Goal: Transaction & Acquisition: Purchase product/service

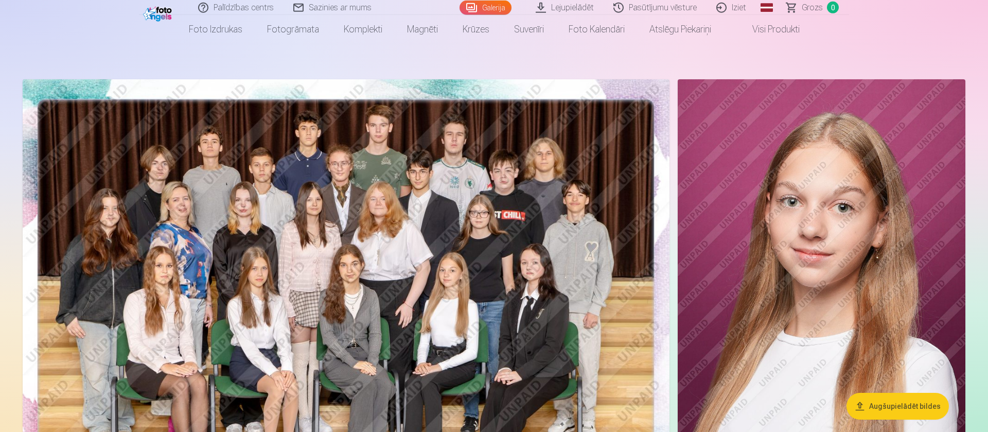
scroll to position [52, 0]
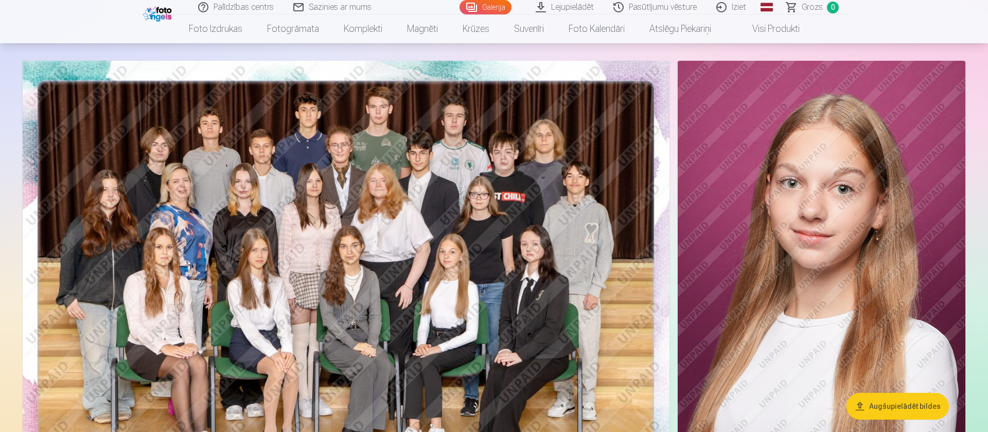
click at [898, 405] on button "Augšupielādēt bildes" at bounding box center [897, 406] width 102 height 27
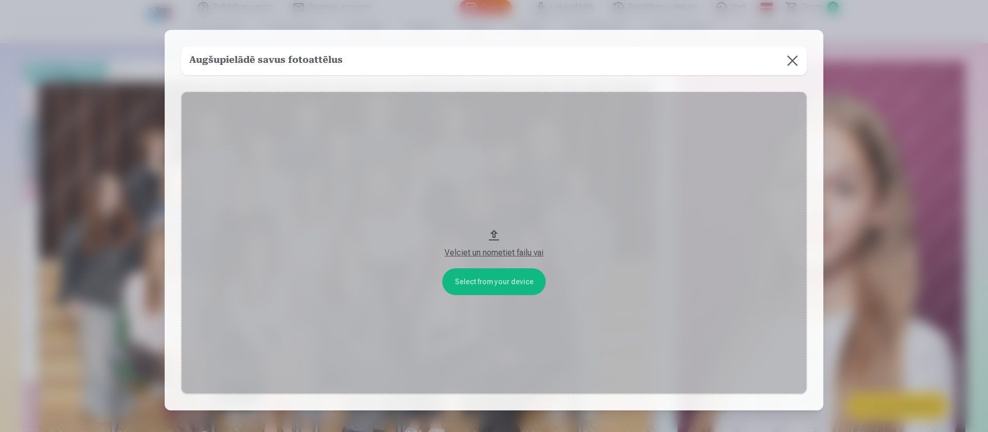
click at [498, 286] on button "Velciet un nometiet failu vai" at bounding box center [494, 243] width 626 height 302
click at [797, 65] on button at bounding box center [792, 60] width 29 height 29
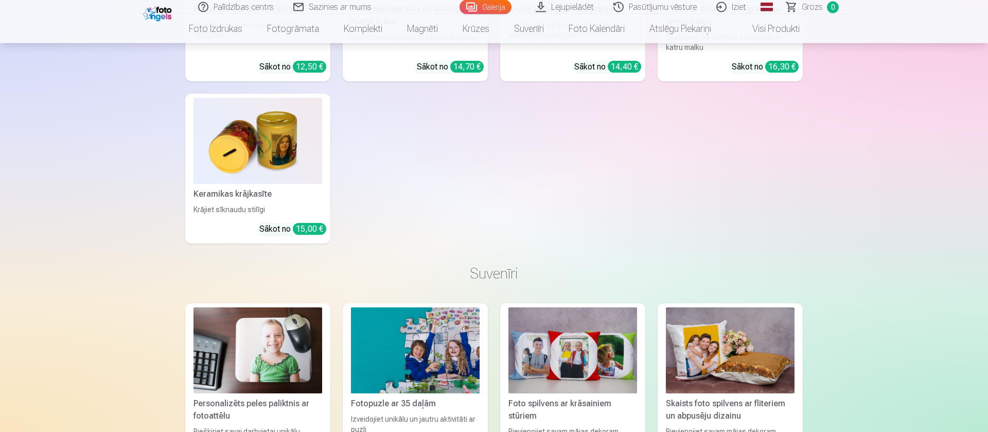
scroll to position [5484, 0]
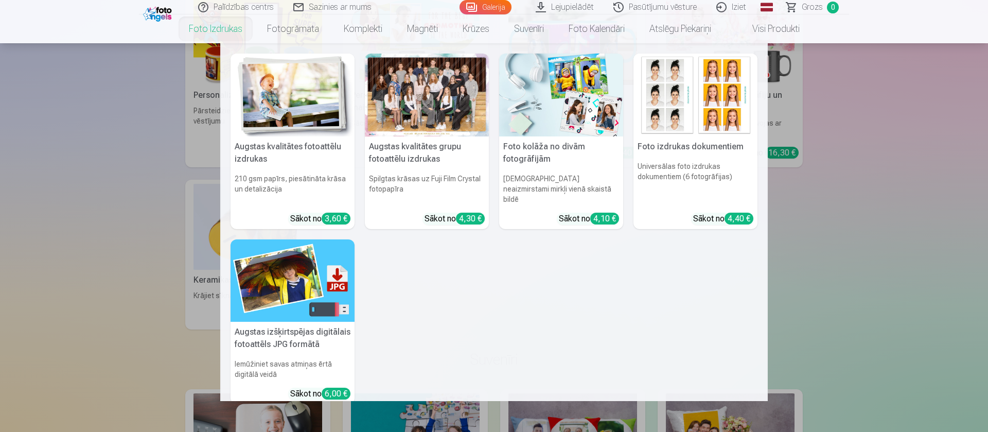
click at [227, 22] on link "Foto izdrukas" at bounding box center [215, 28] width 78 height 29
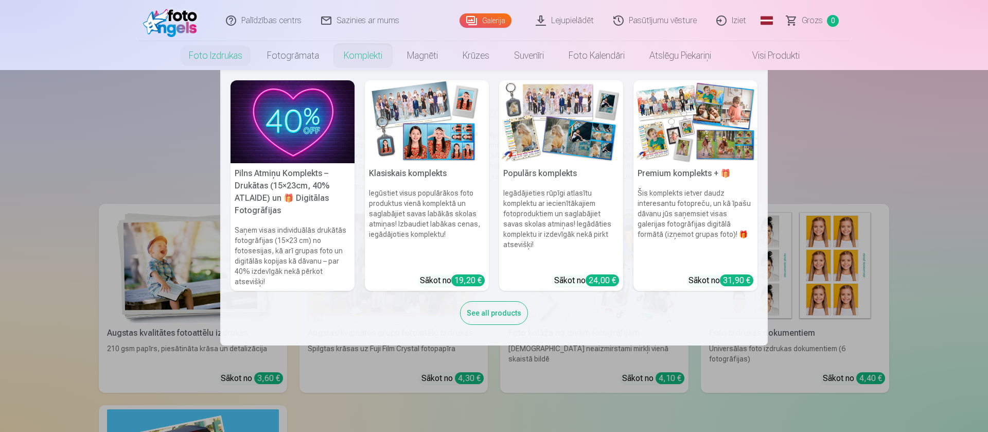
click at [688, 143] on img at bounding box center [695, 121] width 124 height 83
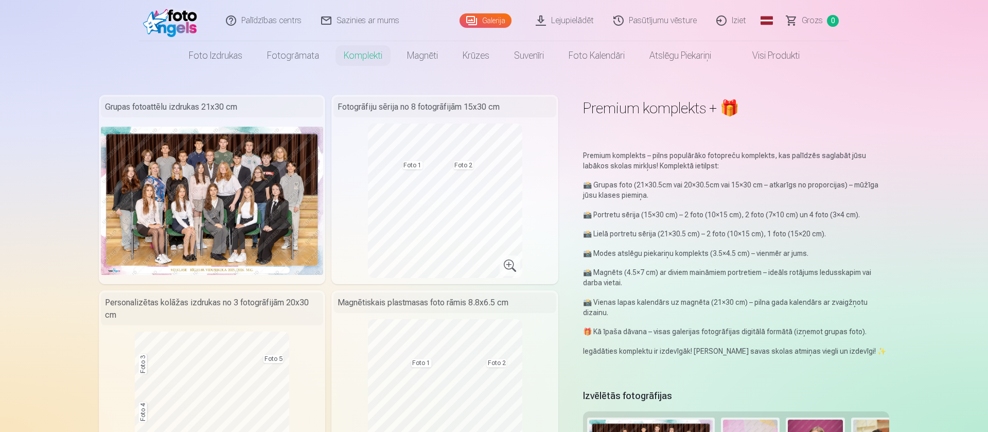
click at [771, 56] on link "Visi produkti" at bounding box center [767, 55] width 89 height 29
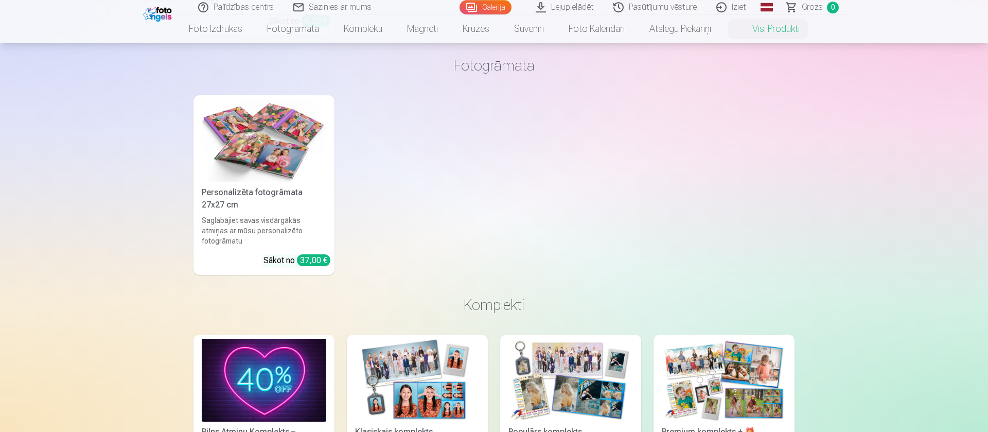
scroll to position [499, 0]
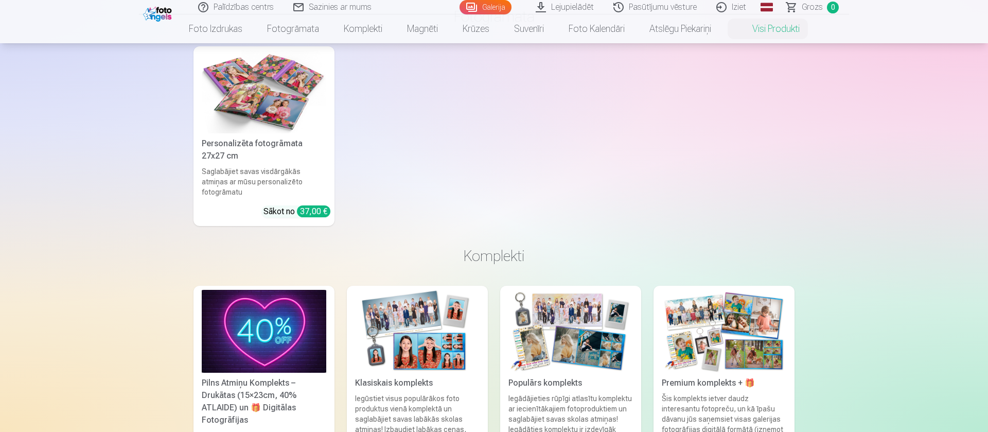
click at [264, 78] on img at bounding box center [264, 91] width 125 height 83
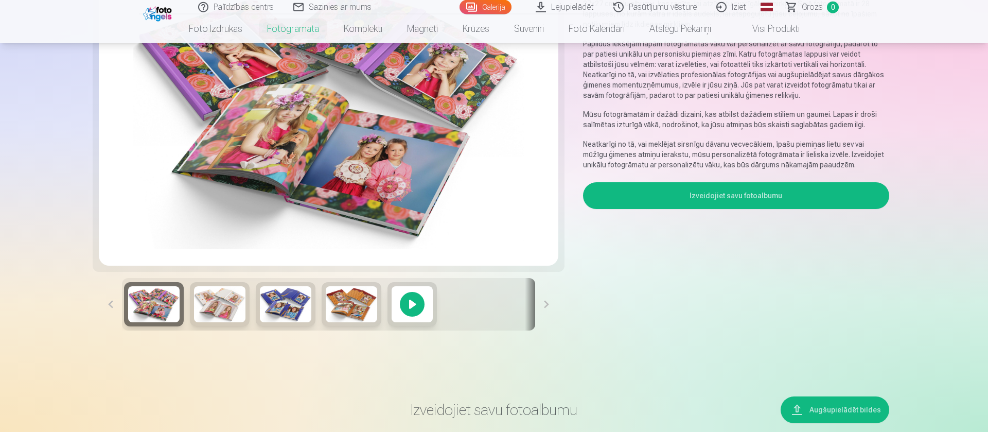
scroll to position [157, 0]
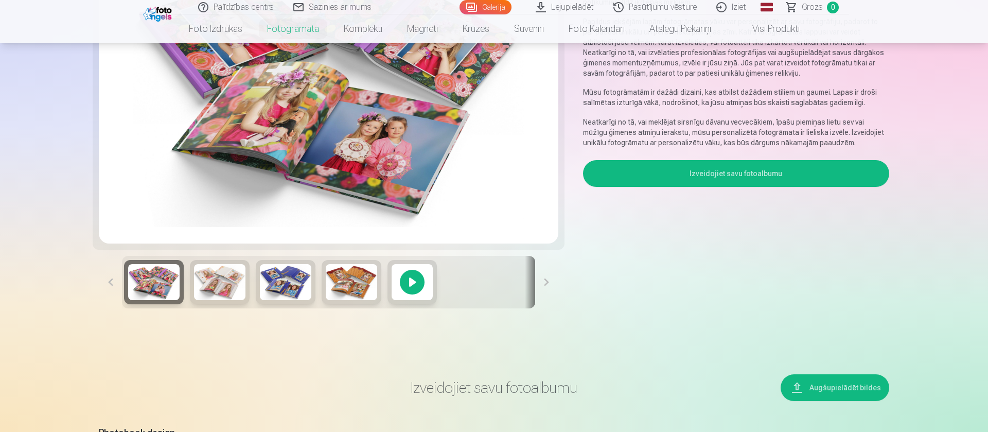
click at [220, 294] on img at bounding box center [219, 282] width 51 height 36
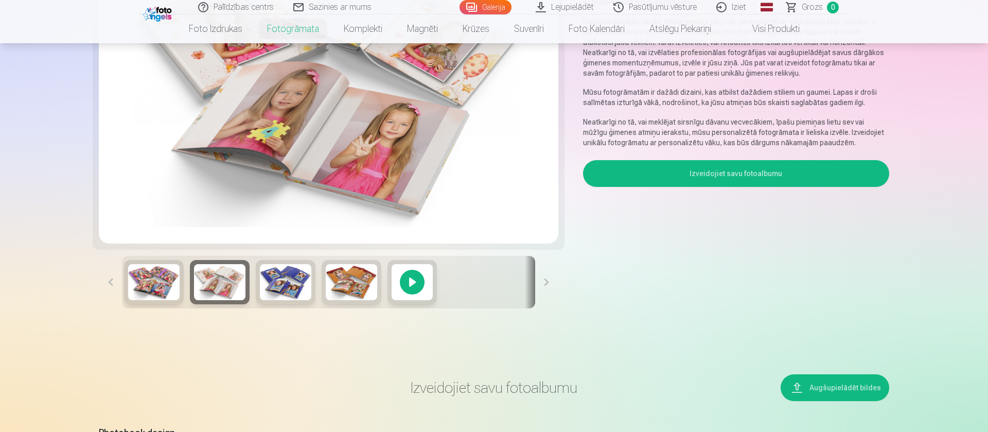
click at [264, 281] on img at bounding box center [285, 282] width 51 height 36
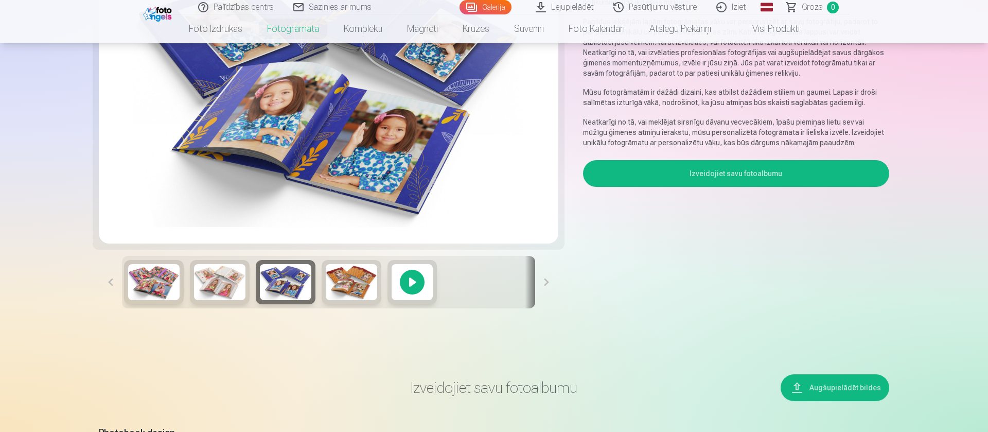
click at [320, 270] on div at bounding box center [328, 282] width 413 height 52
click at [344, 274] on img at bounding box center [351, 282] width 51 height 36
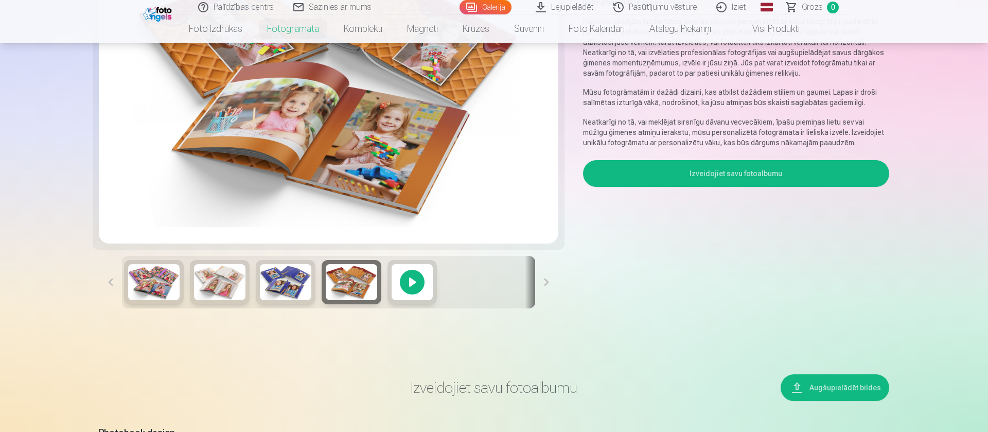
click at [549, 281] on button at bounding box center [546, 282] width 23 height 52
click at [417, 284] on div at bounding box center [411, 282] width 49 height 44
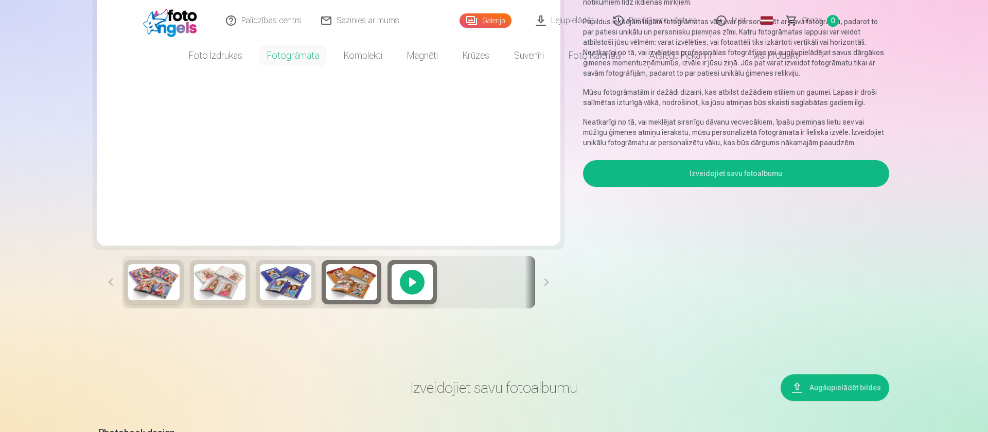
scroll to position [0, 0]
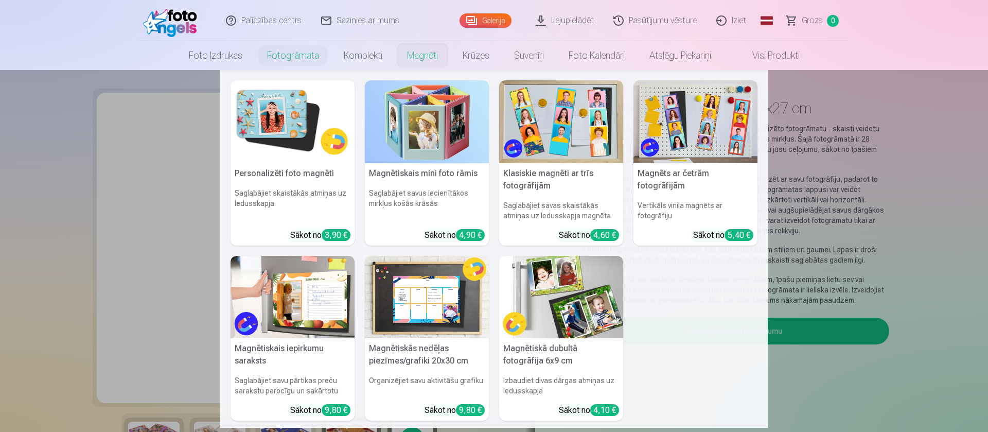
click at [842, 386] on nav "Personalizēti foto magnēti Saglabājiet skaistākās atmiņas uz ledusskapja Sākot …" at bounding box center [494, 249] width 988 height 358
